Goal: Transaction & Acquisition: Purchase product/service

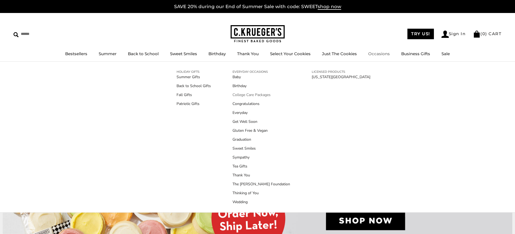
click at [251, 93] on link "College Care Packages" at bounding box center [261, 95] width 58 height 6
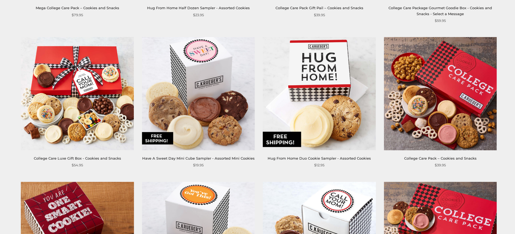
scroll to position [216, 0]
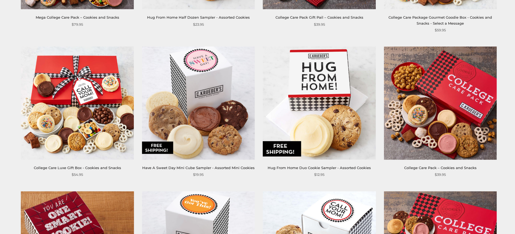
click at [441, 127] on img at bounding box center [440, 102] width 113 height 113
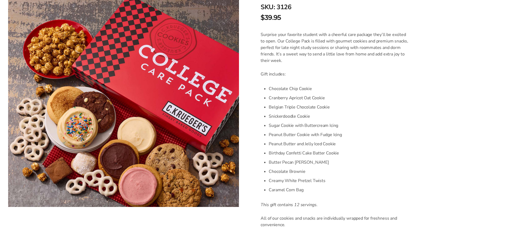
scroll to position [135, 0]
